Goal: Task Accomplishment & Management: Check status

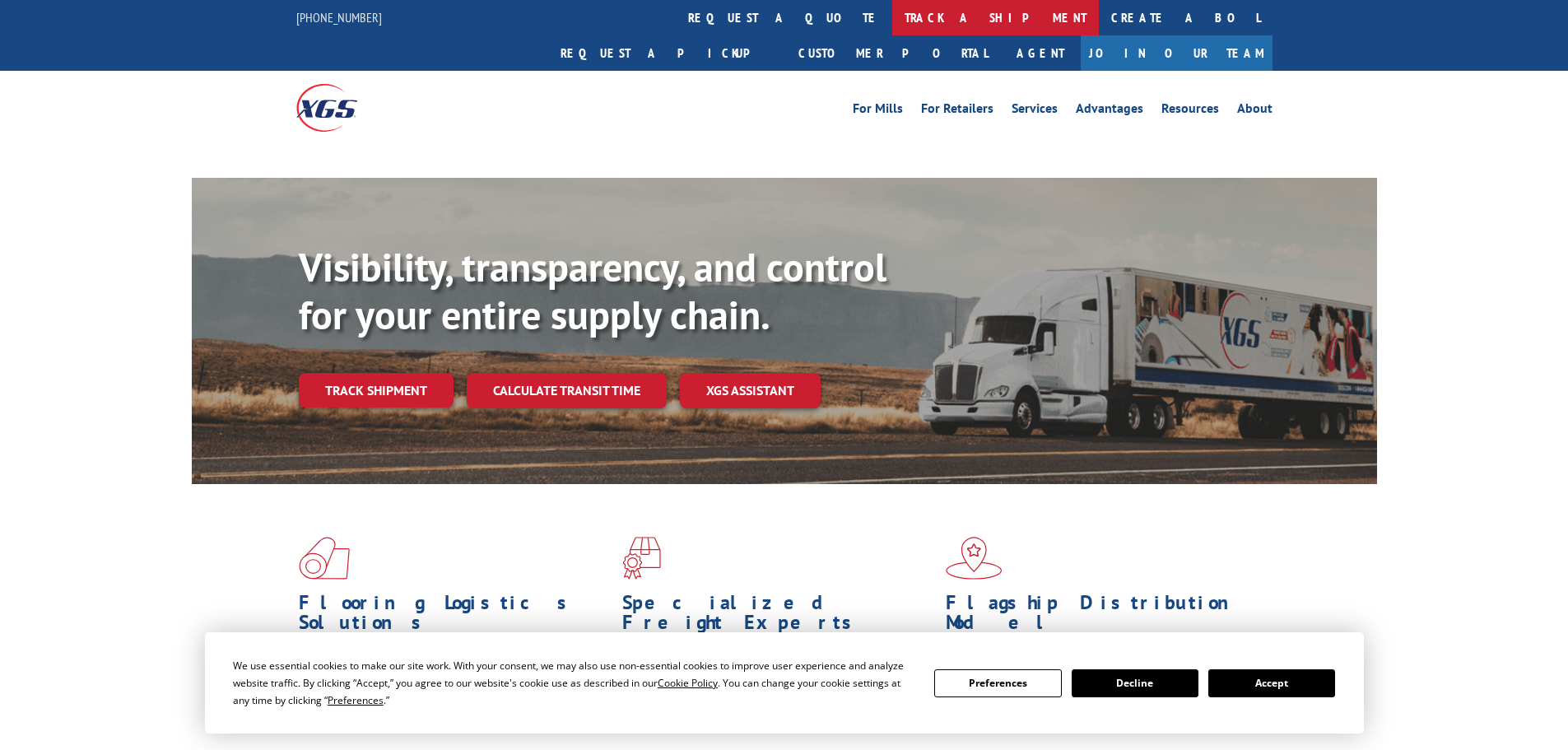
click at [893, 18] on link "track a shipment" at bounding box center [996, 17] width 207 height 35
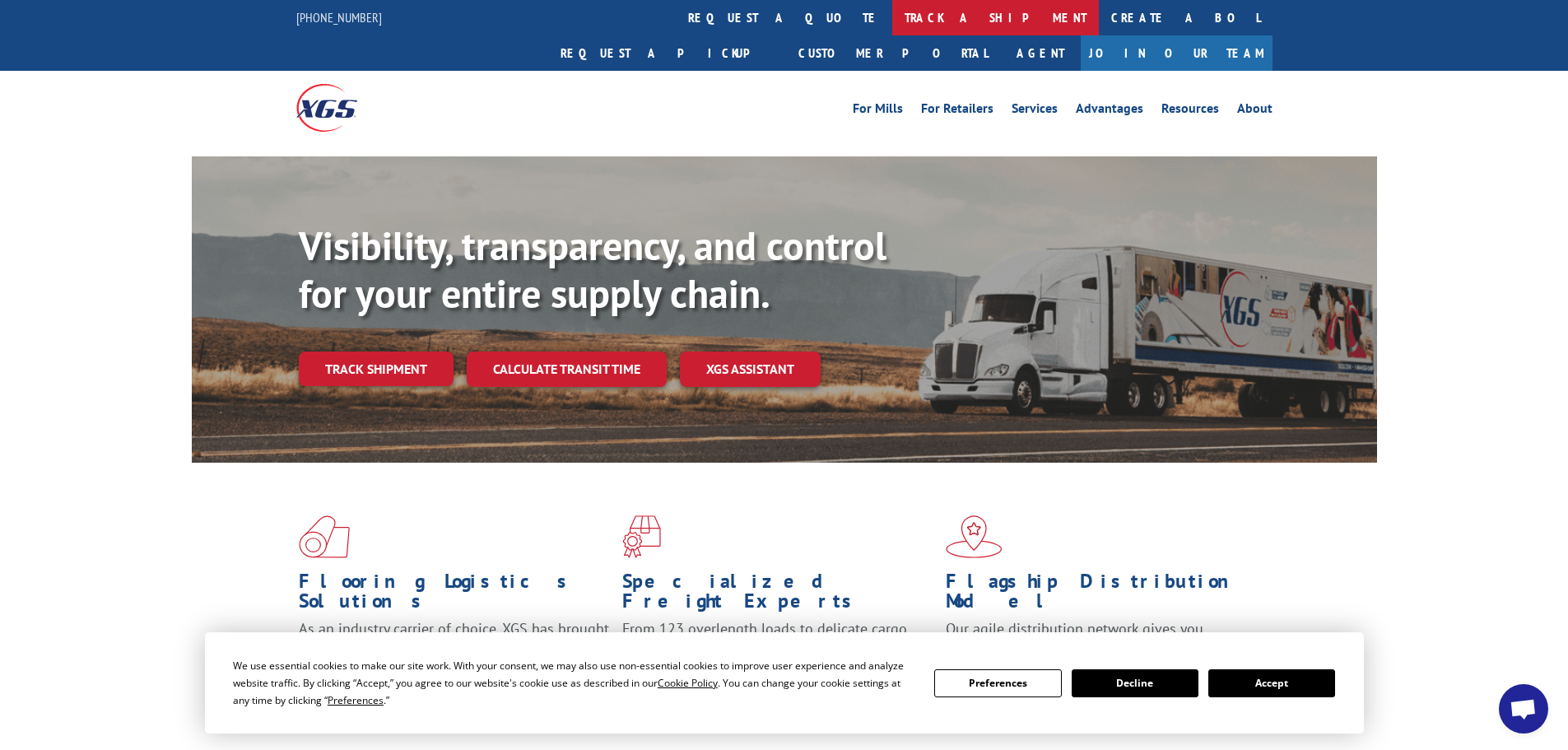
click at [893, 17] on link "track a shipment" at bounding box center [996, 17] width 207 height 35
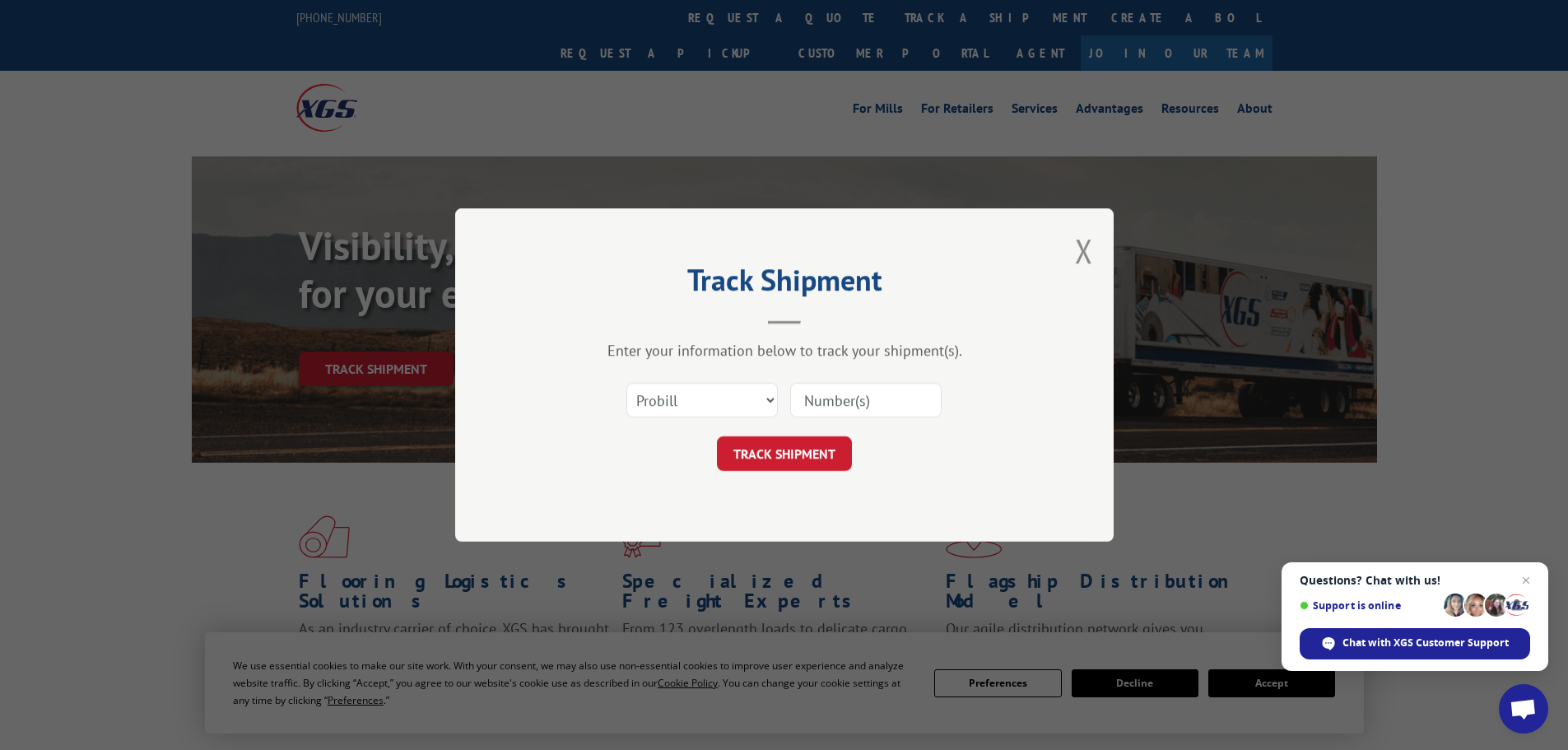
click at [834, 396] on input at bounding box center [866, 400] width 152 height 35
paste input "17472600"
type input "17472600"
click at [774, 453] on button "TRACK SHIPMENT" at bounding box center [784, 454] width 135 height 35
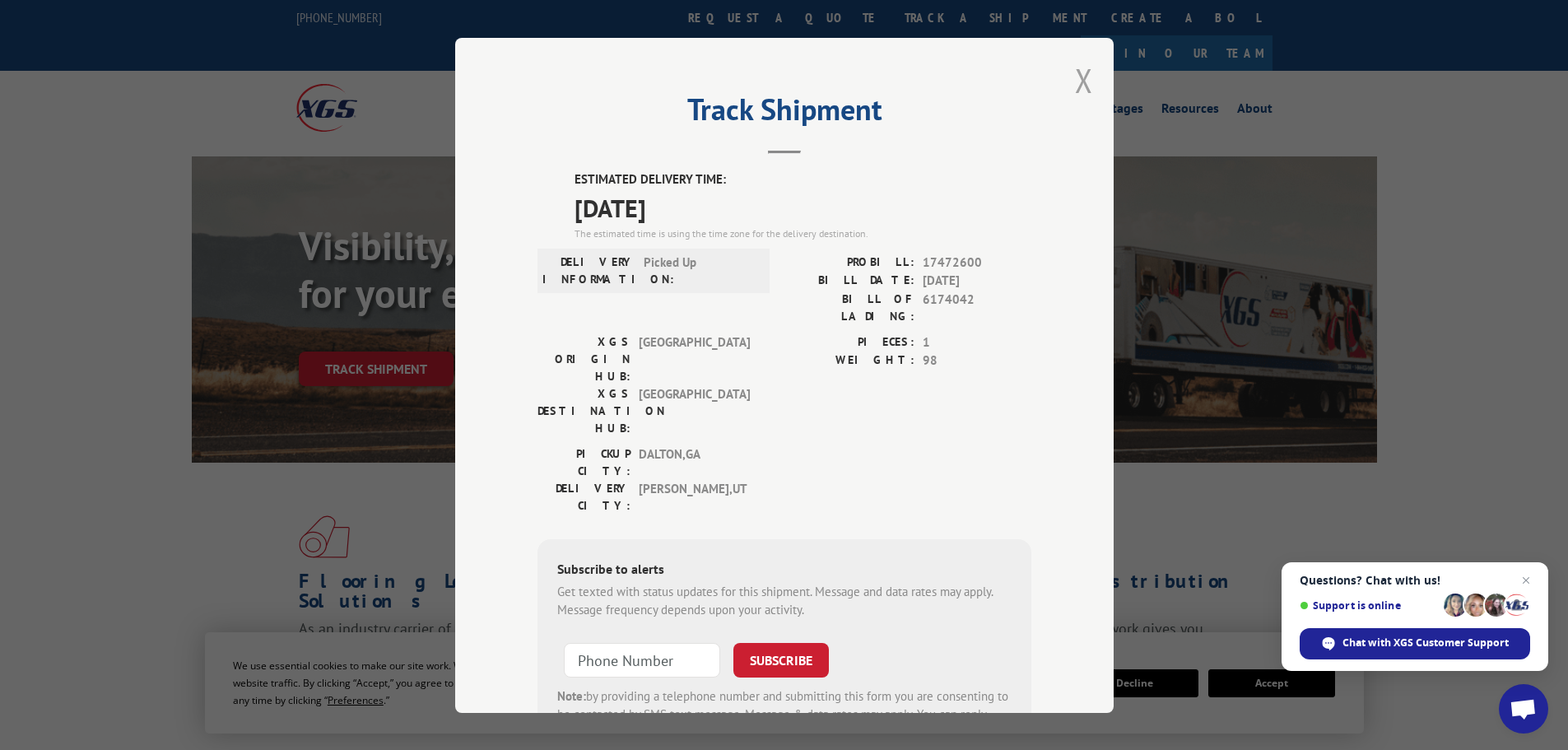
click at [1081, 73] on button "Close modal" at bounding box center [1084, 80] width 18 height 44
